Goal: Transaction & Acquisition: Purchase product/service

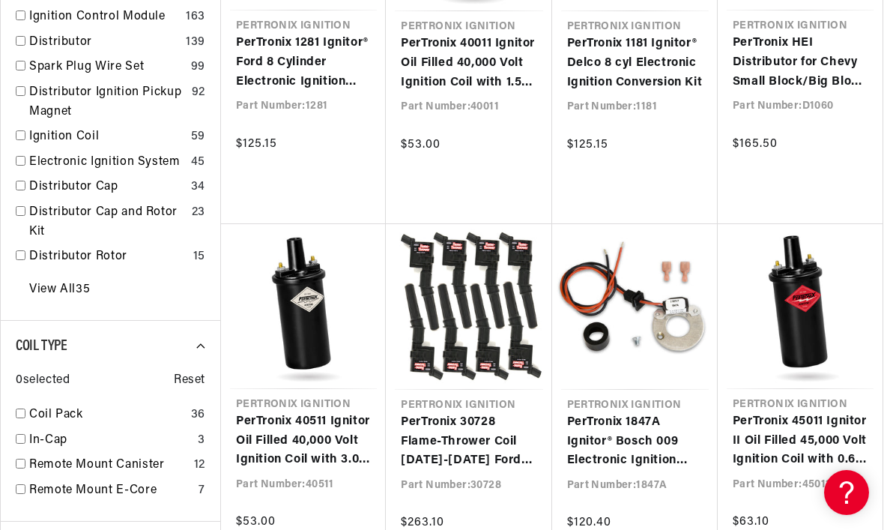
scroll to position [0, 1499]
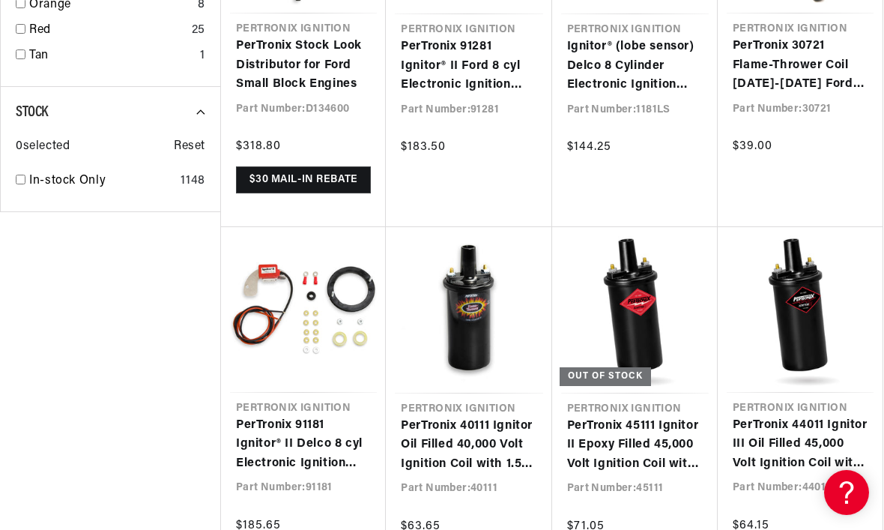
scroll to position [0, 750]
click at [519, 432] on link "PerTronix 40111 Ignitor Oil Filled 40,000 Volt Ignition Coil with 1.5 Ohms Resi…" at bounding box center [469, 446] width 136 height 58
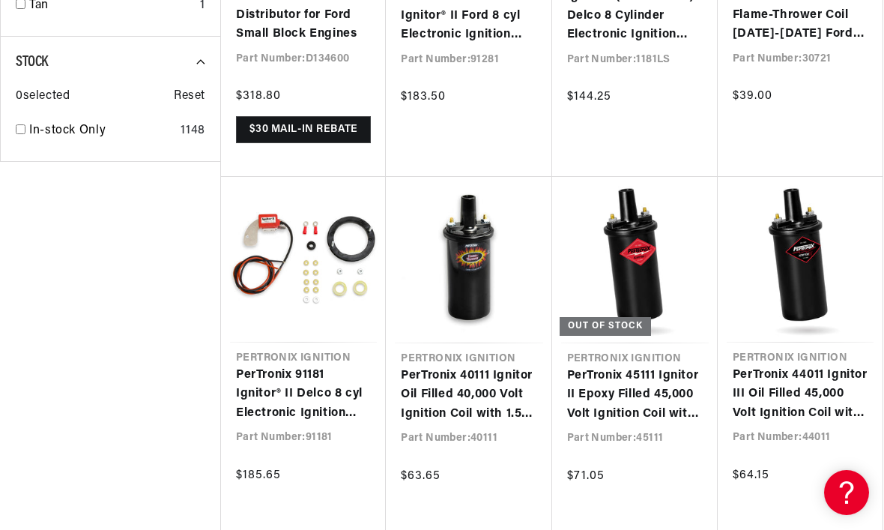
scroll to position [0, 1499]
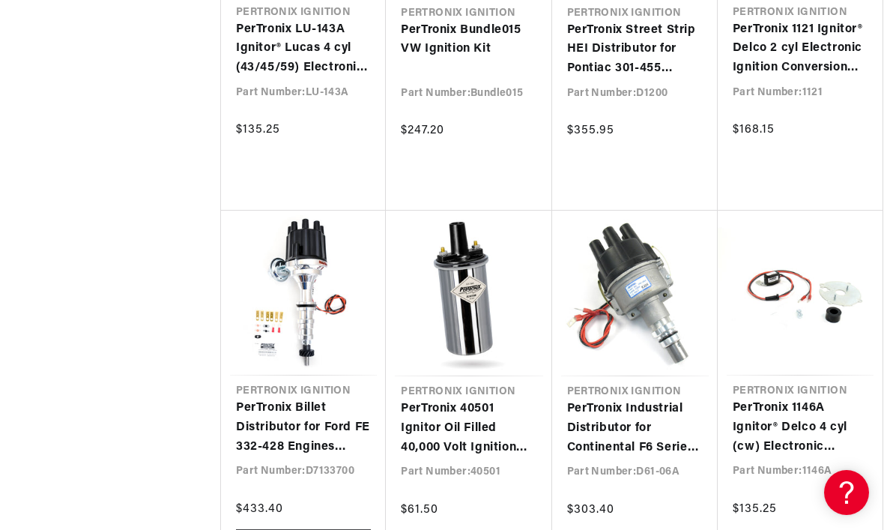
scroll to position [0, 750]
